Goal: Information Seeking & Learning: Learn about a topic

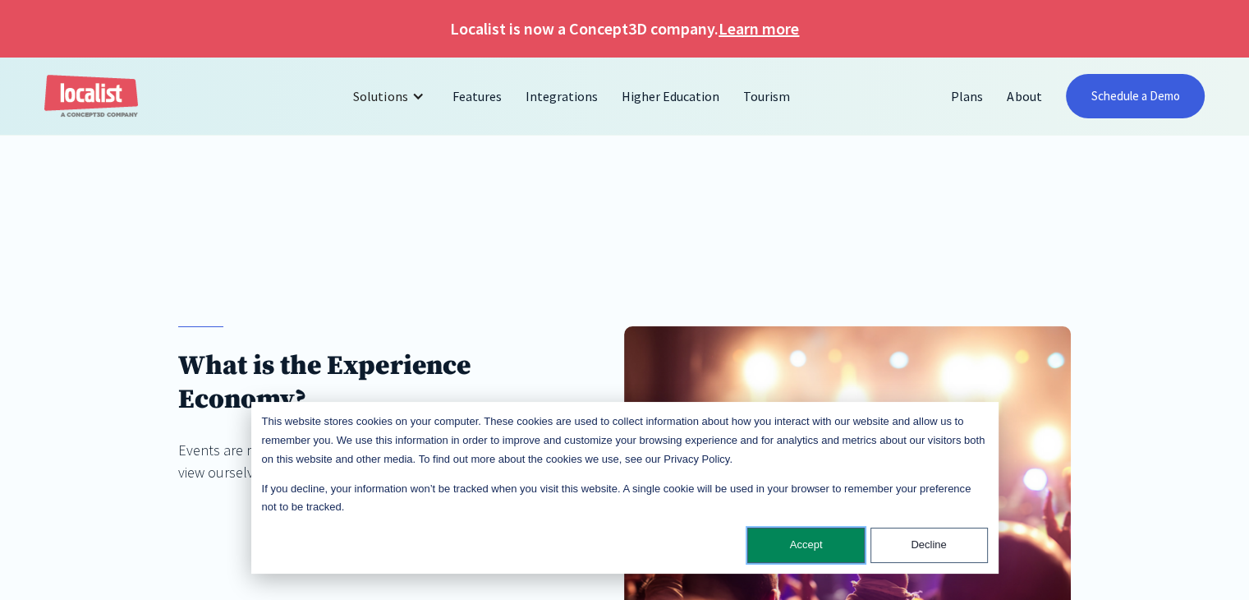
click at [786, 546] on button "Accept" at bounding box center [806, 544] width 117 height 35
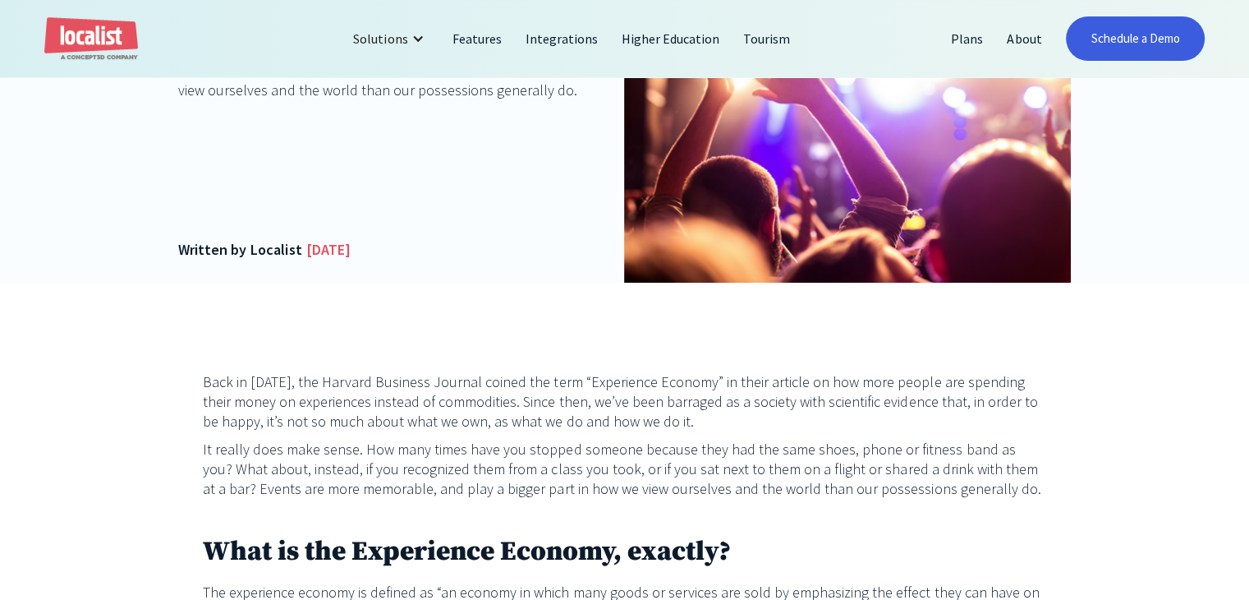
scroll to position [411, 0]
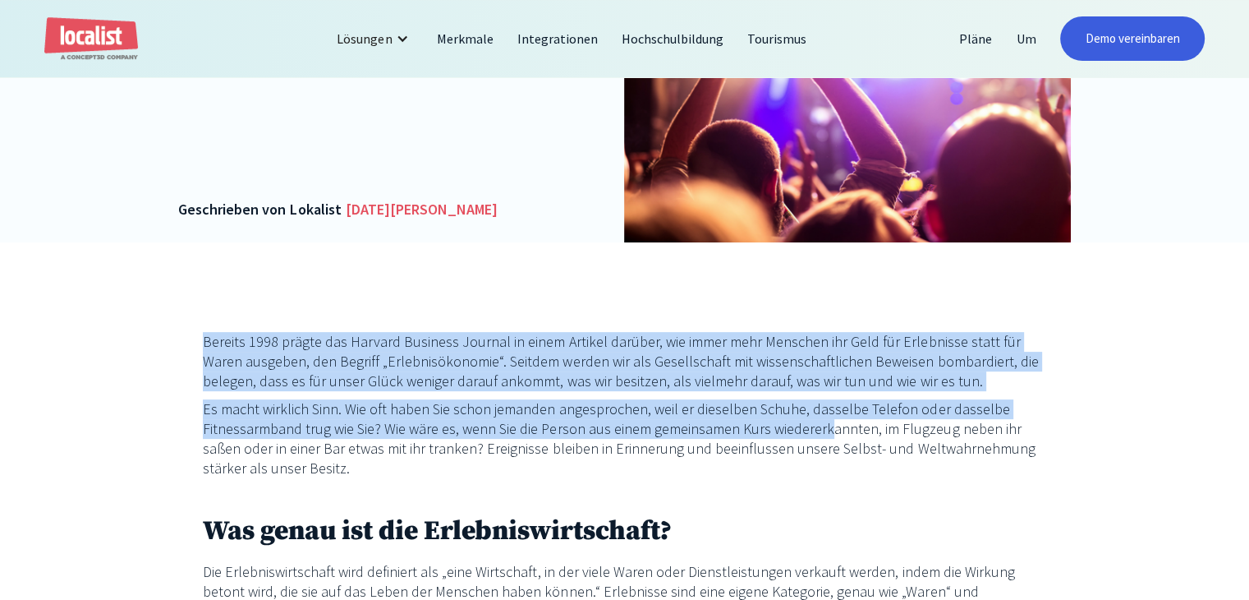
drag, startPoint x: 194, startPoint y: 313, endPoint x: 835, endPoint y: 408, distance: 647.8
click at [474, 357] on font "Bereits 1998 prägte das Harvard Business Journal in einem Artikel darüber, wie …" at bounding box center [621, 361] width 836 height 58
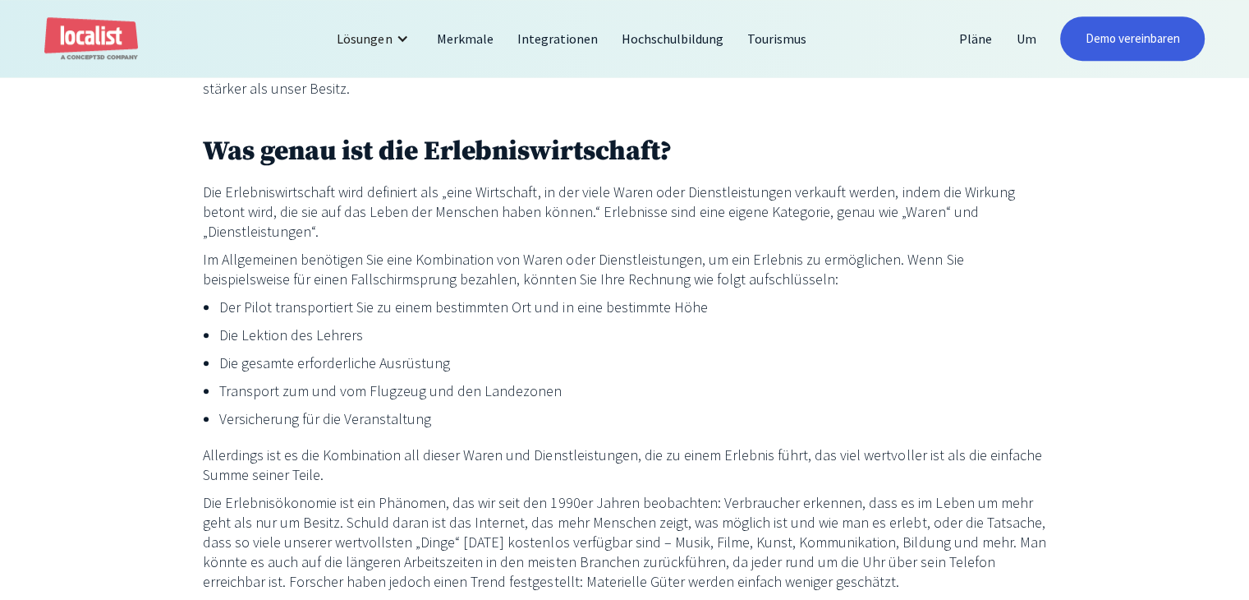
scroll to position [821, 0]
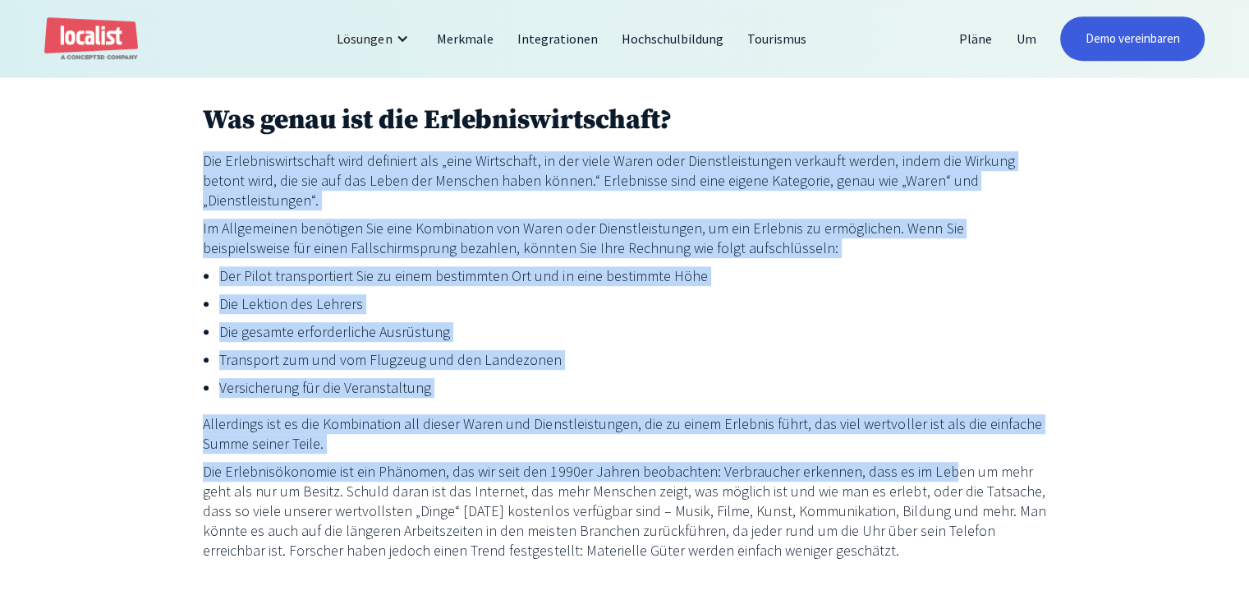
drag, startPoint x: 282, startPoint y: 136, endPoint x: 932, endPoint y: 439, distance: 717.4
click at [500, 350] on li "Transport zum und vom Flugzeug und den Landezonen" at bounding box center [633, 360] width 828 height 20
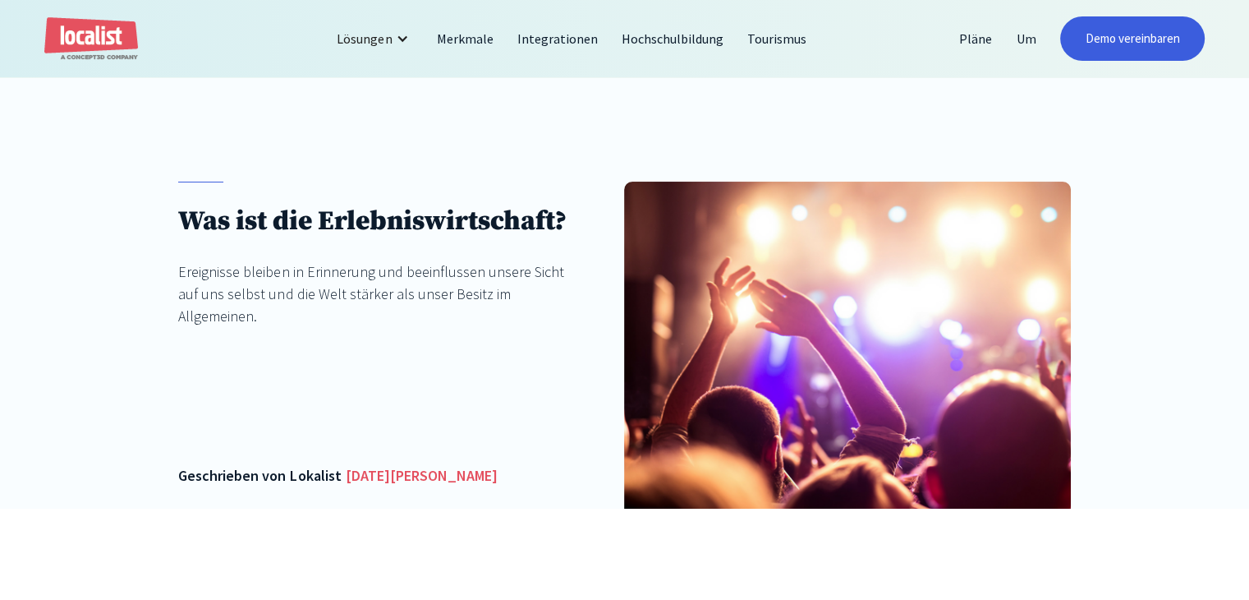
scroll to position [82, 0]
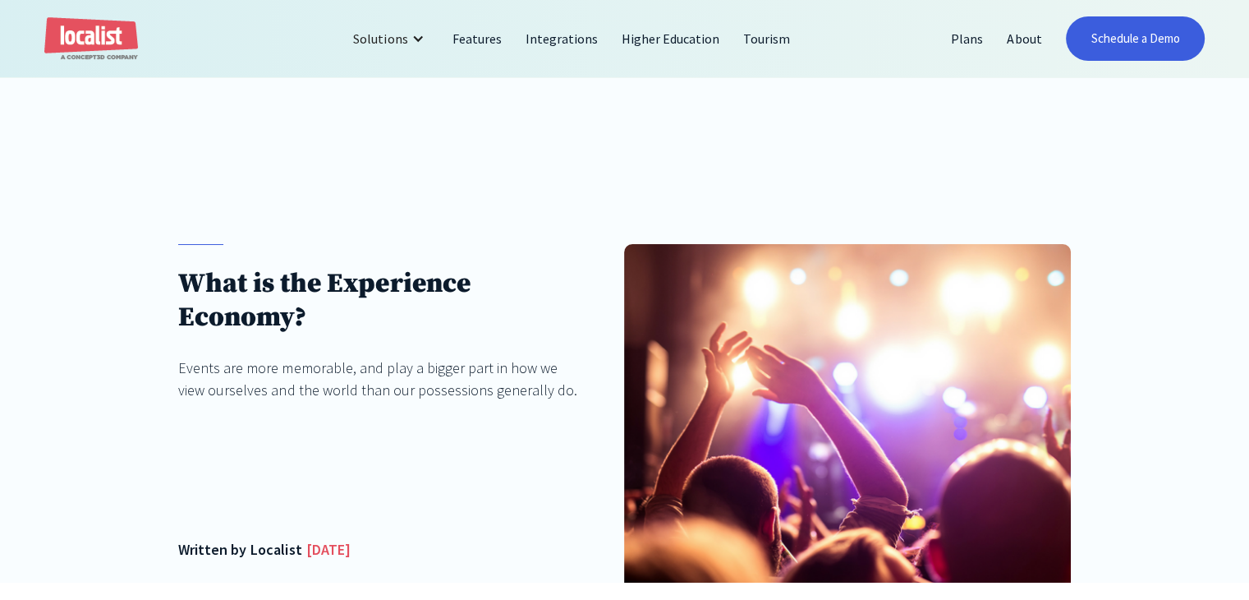
click at [273, 490] on div "What is the Experience Economy? Events are more memorable, and play a bigger pa…" at bounding box center [379, 402] width 402 height 317
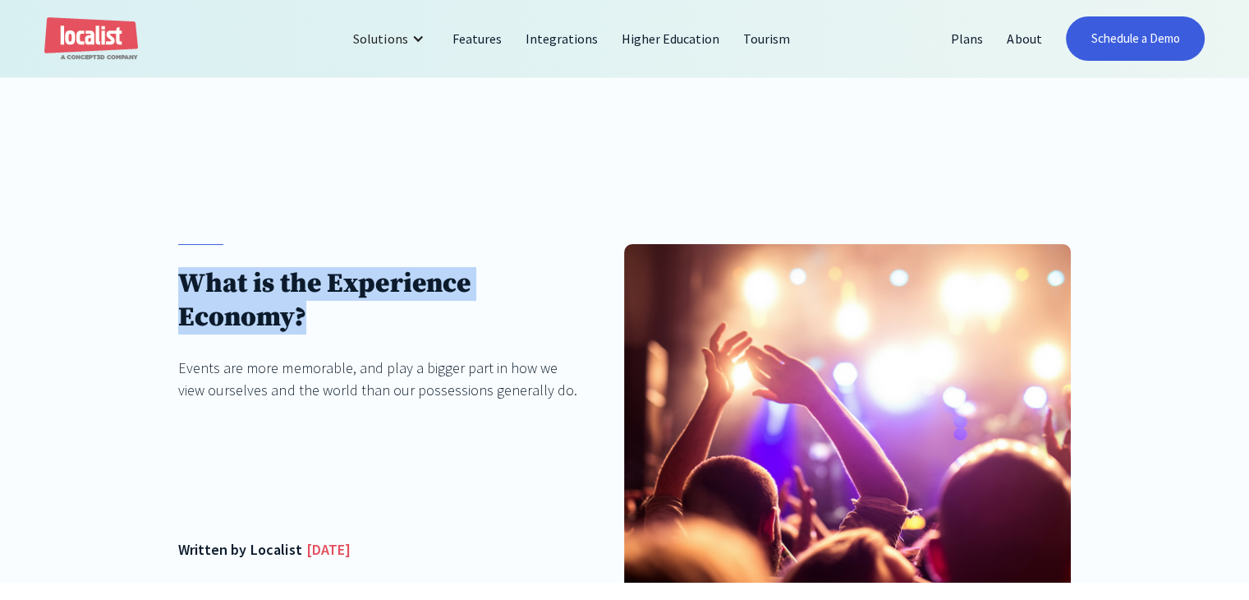
drag, startPoint x: 191, startPoint y: 284, endPoint x: 308, endPoint y: 318, distance: 122.2
click at [308, 318] on div "What is the Experience Economy? Events are more memorable, and play a bigger pa…" at bounding box center [624, 368] width 1249 height 428
copy h1 "What is the Experience Economy?"
